Goal: Task Accomplishment & Management: Manage account settings

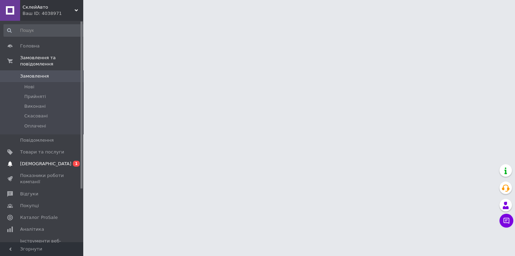
click at [28, 161] on span "[DEMOGRAPHIC_DATA]" at bounding box center [45, 164] width 51 height 6
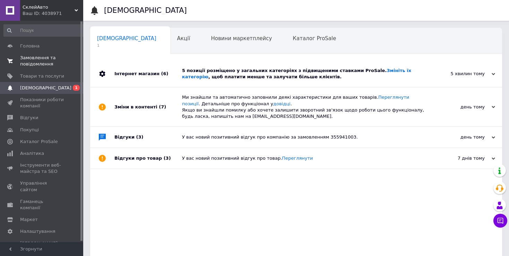
click at [29, 62] on span "Замовлення та повідомлення" at bounding box center [42, 61] width 44 height 12
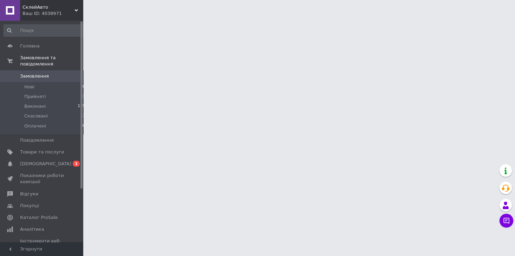
click at [44, 71] on link "Замовлення 0" at bounding box center [44, 76] width 89 height 12
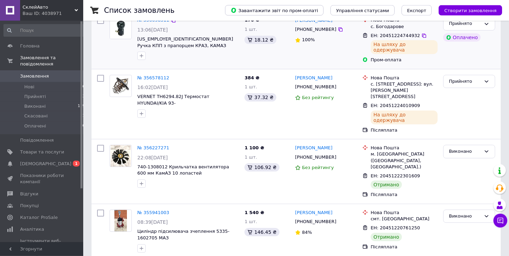
scroll to position [146, 0]
